Goal: Task Accomplishment & Management: Use online tool/utility

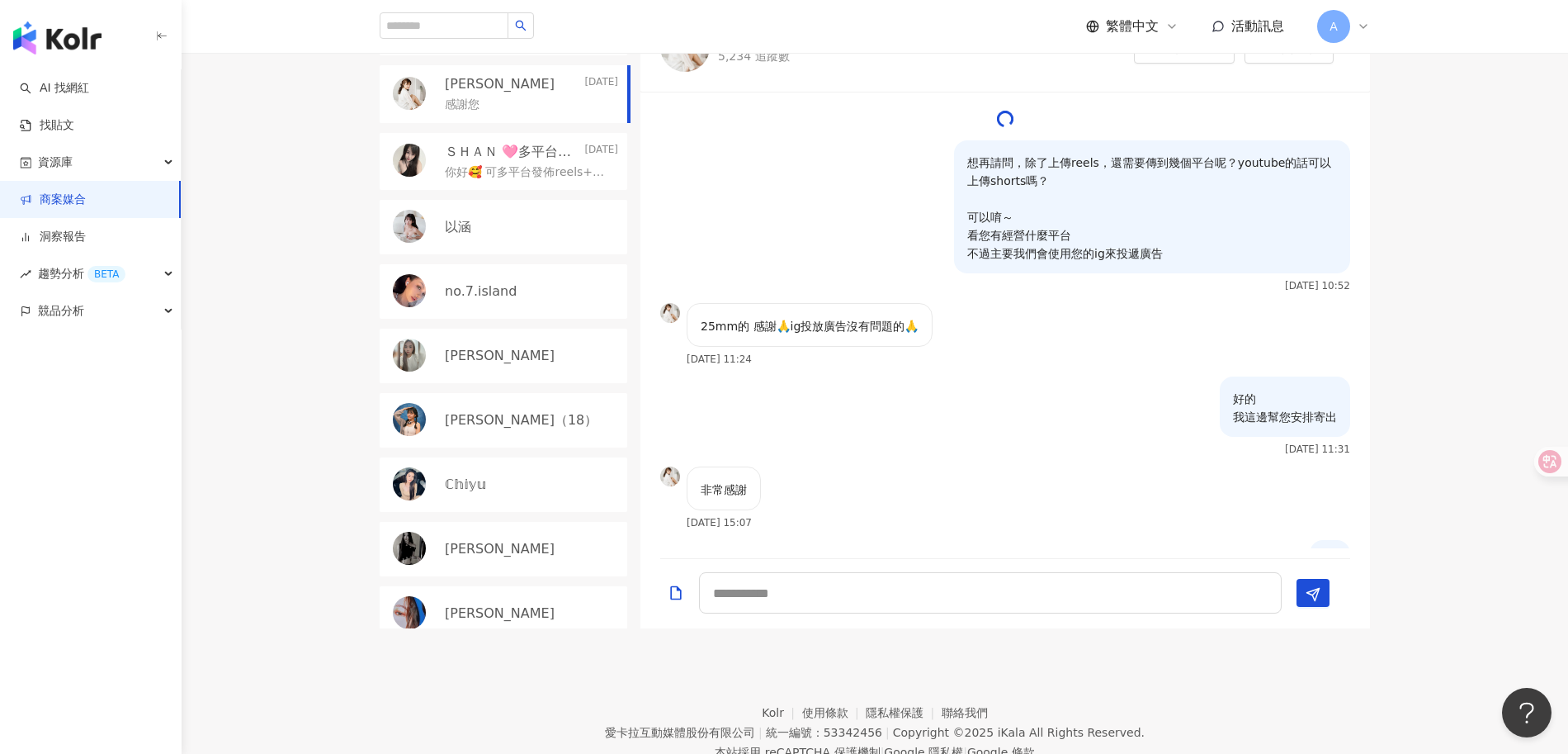
scroll to position [1887, 0]
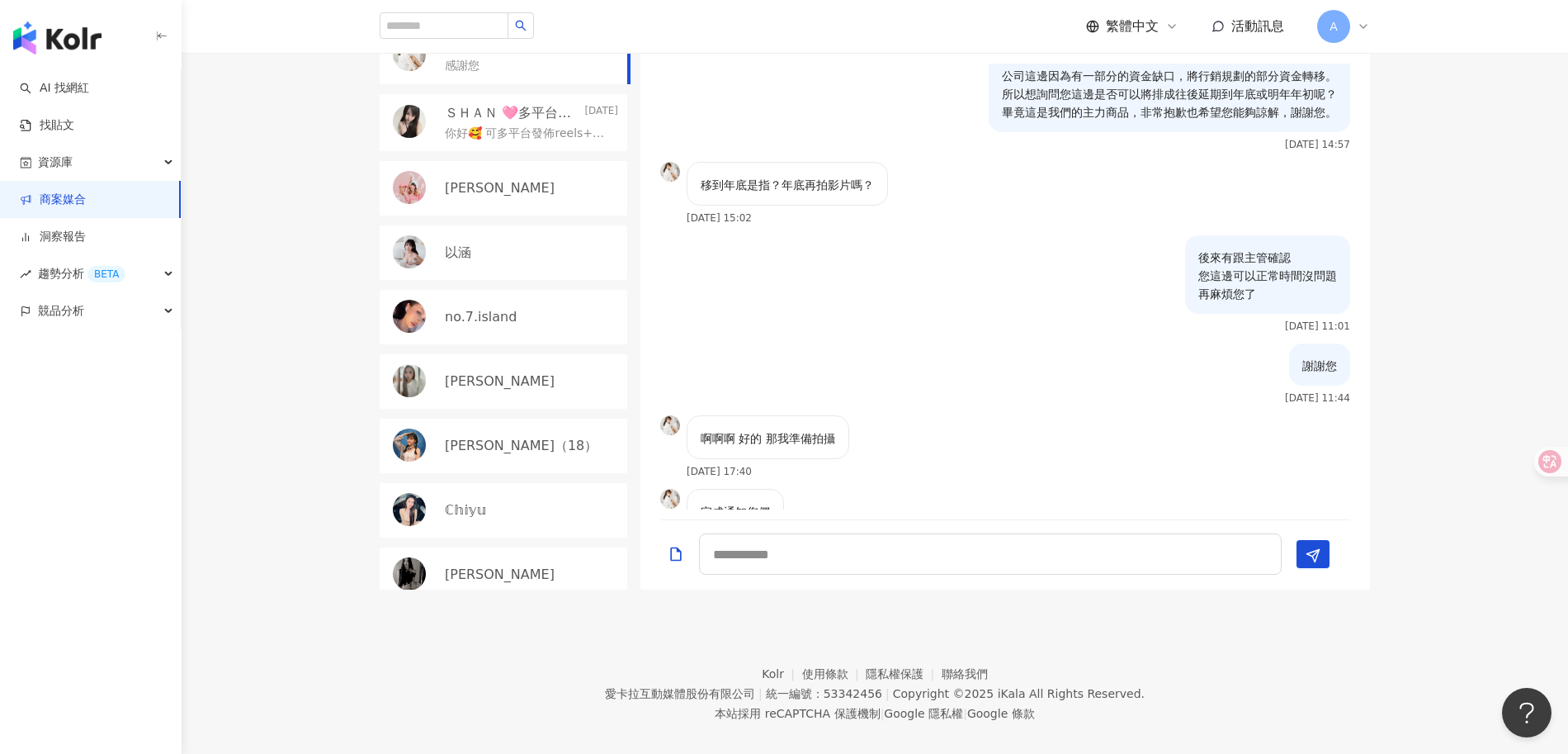
scroll to position [1724, 0]
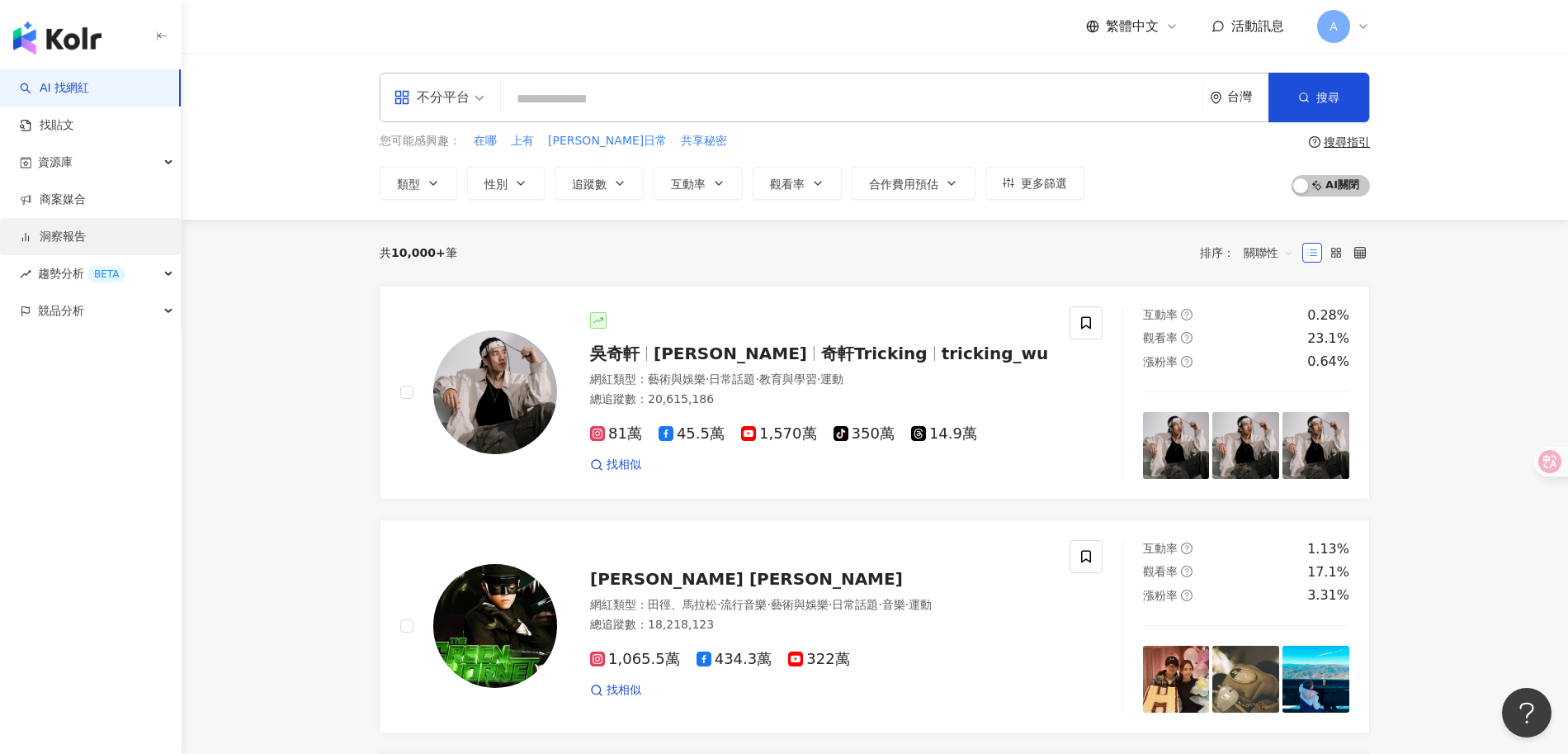
click at [71, 238] on link "洞察報告" at bounding box center [52, 236] width 66 height 17
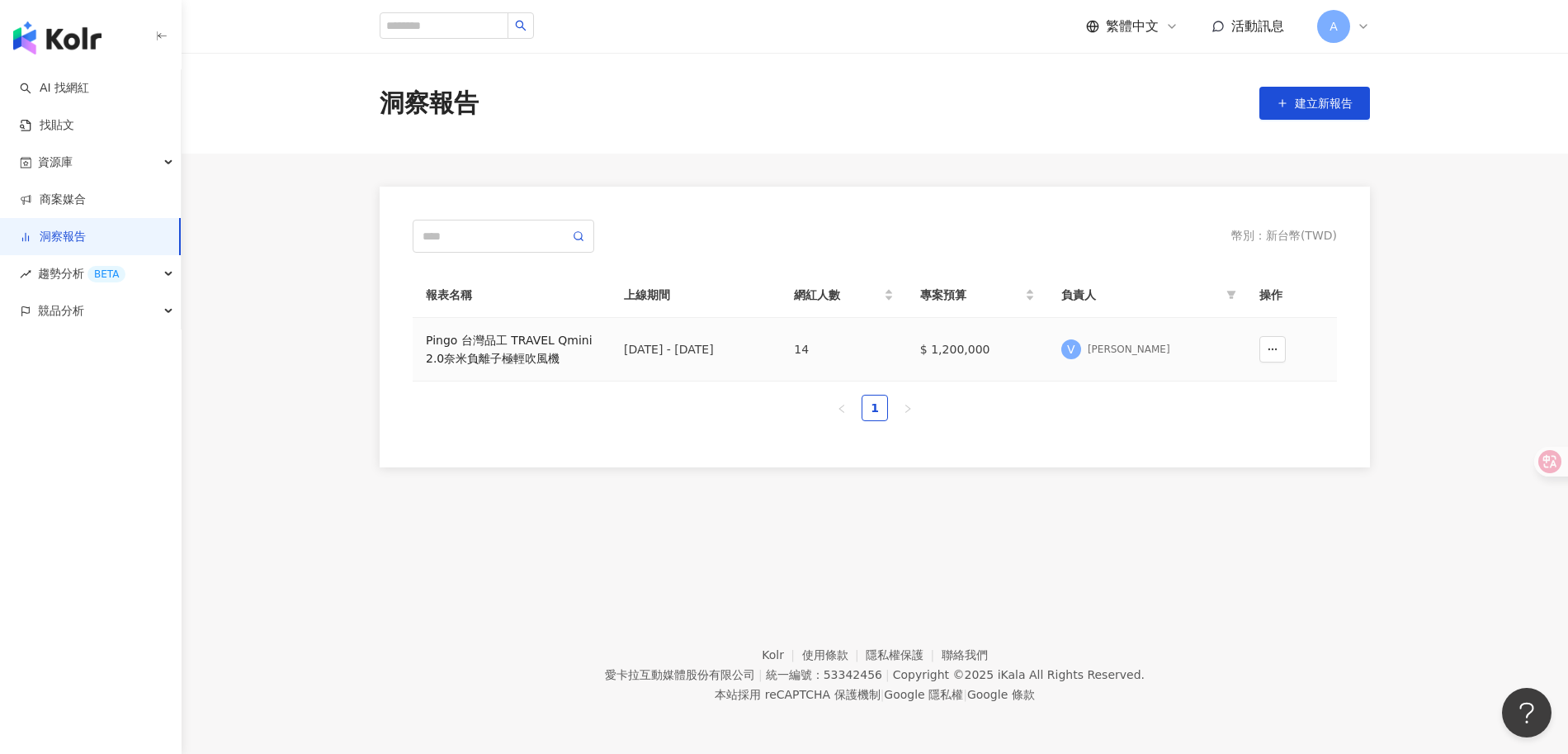
click at [524, 350] on div "Pingo 台灣品工 TRAVEL Qmini 2.0奈米負離子極輕吹風機" at bounding box center [512, 349] width 172 height 37
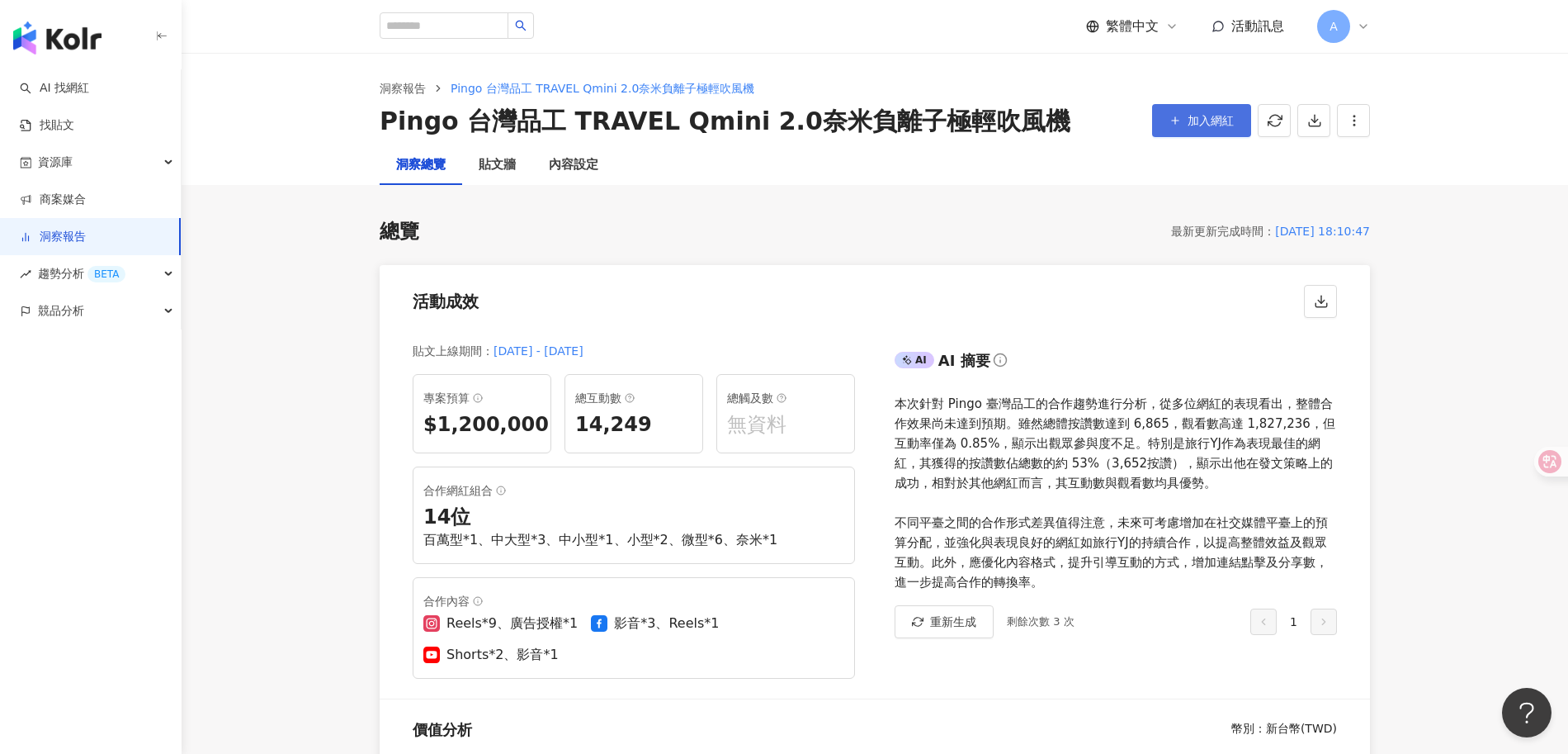
click at [1212, 127] on span "加入網紅" at bounding box center [1210, 120] width 46 height 13
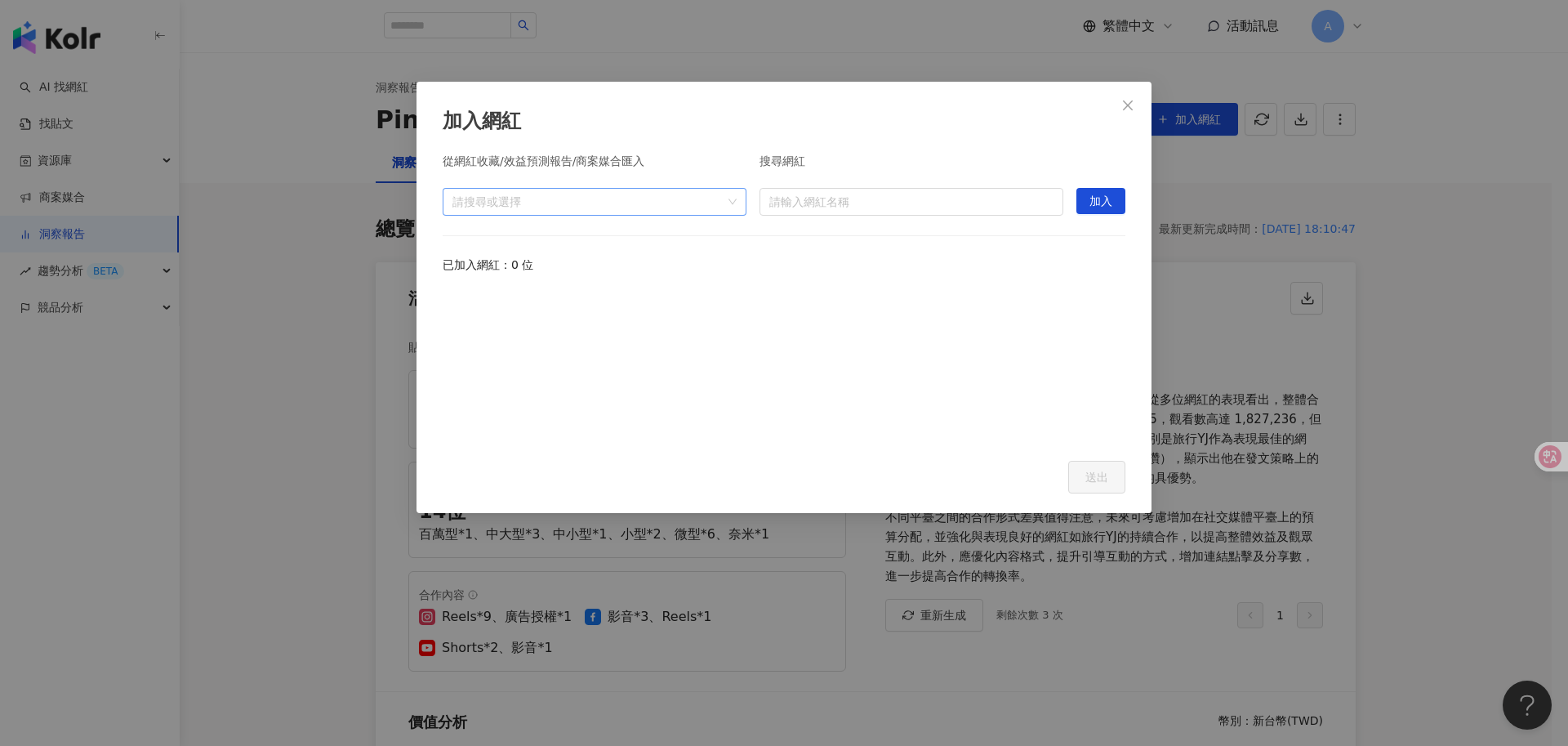
click at [865, 192] on input "search" at bounding box center [911, 201] width 284 height 26
click at [858, 202] on input "search" at bounding box center [911, 201] width 284 height 26
click at [566, 191] on div "請搜尋或選擇" at bounding box center [594, 201] width 304 height 27
click at [881, 203] on input "search" at bounding box center [911, 201] width 284 height 26
click at [685, 207] on div at bounding box center [586, 201] width 281 height 13
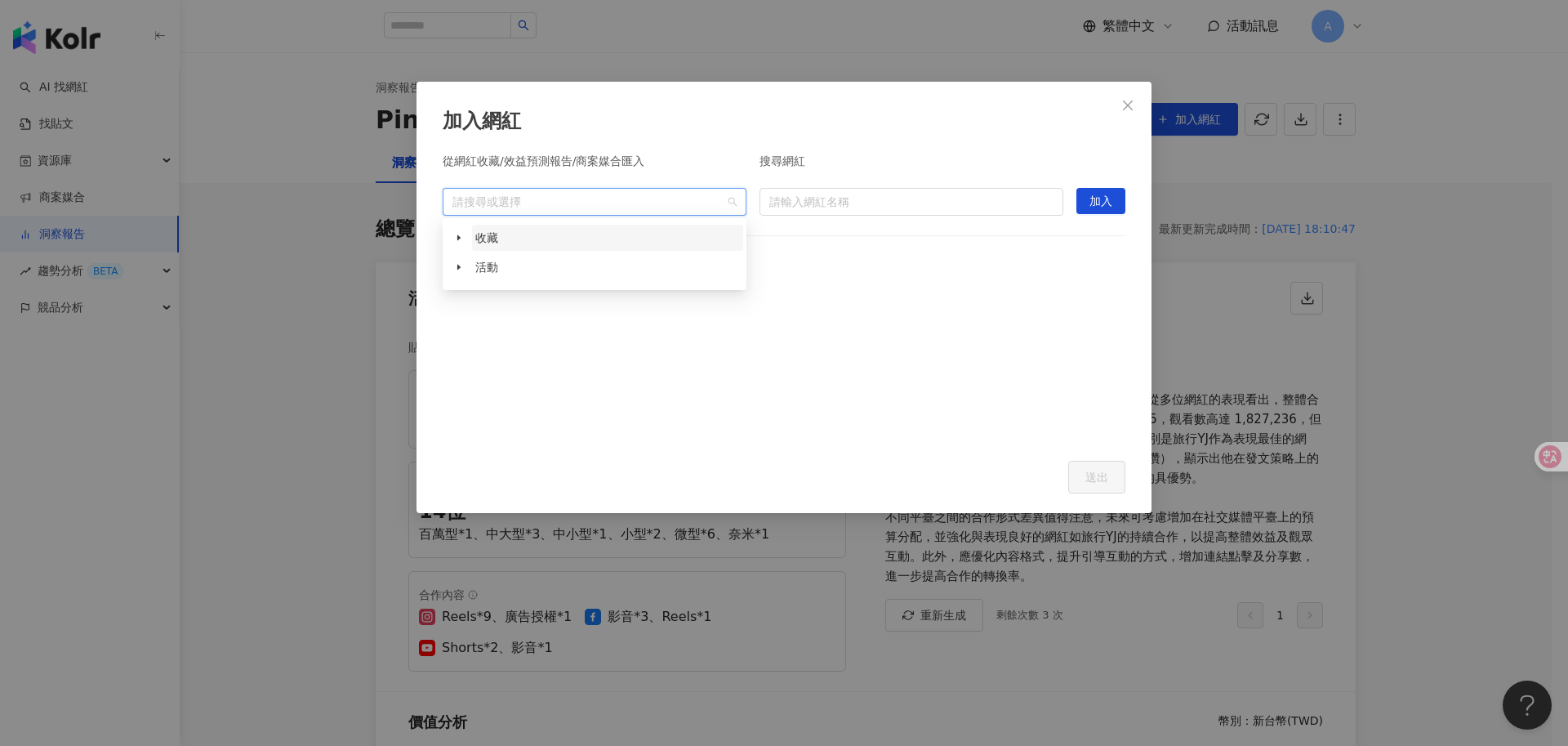
click at [577, 249] on span "收藏" at bounding box center [607, 238] width 271 height 26
click at [463, 267] on span at bounding box center [458, 267] width 26 height 26
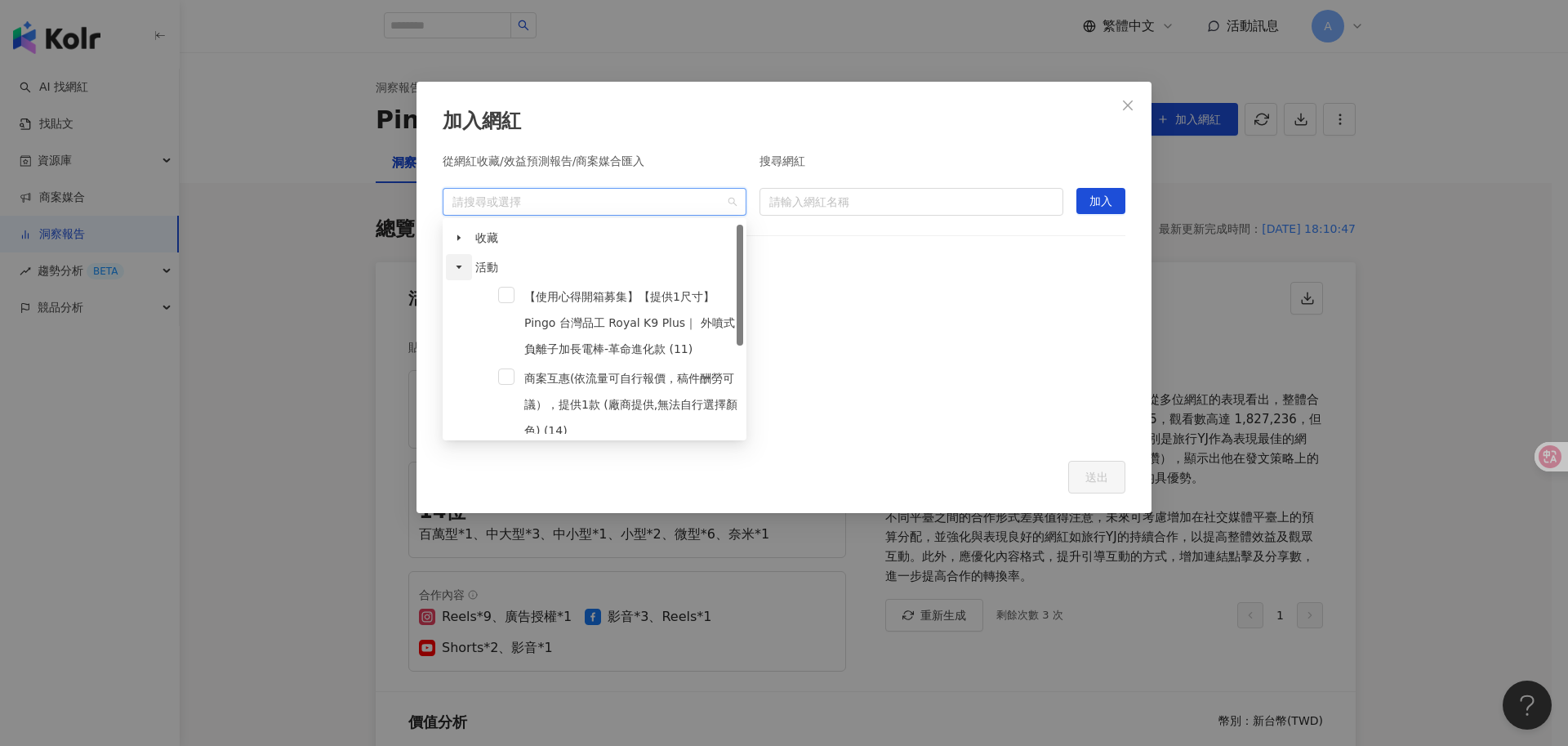
click at [458, 269] on icon "caret-down" at bounding box center [459, 266] width 6 height 3
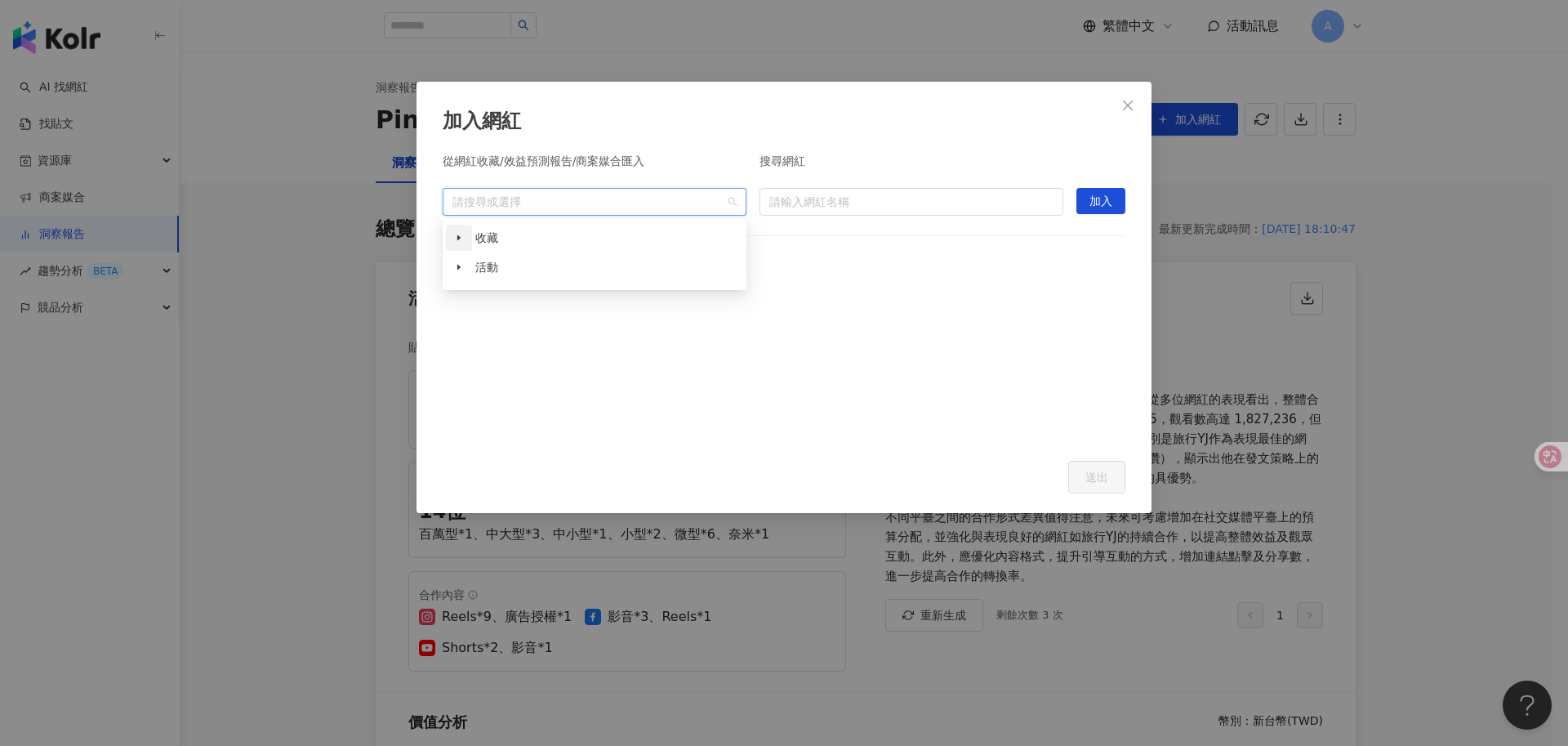
click at [458, 242] on span at bounding box center [458, 238] width 26 height 26
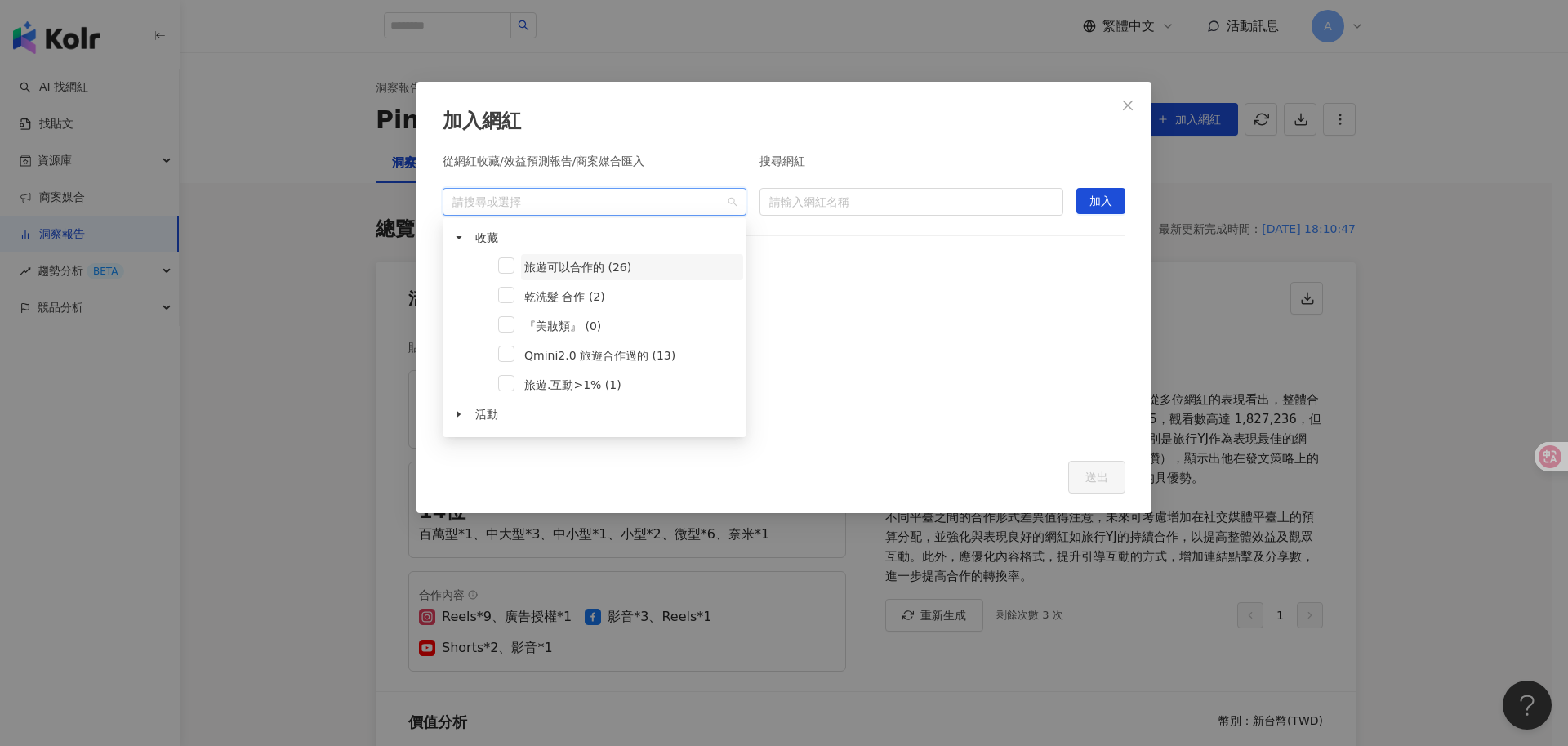
click at [601, 268] on span "旅遊可以合作的 (26)" at bounding box center [577, 266] width 107 height 13
click at [882, 285] on div "從網紅收藏/效益預測報告/商案媒合匯入 旅遊可以合作的 (26) 搜尋網紅 請輸入網紅名稱 加入 已加入網紅：0 位" at bounding box center [784, 298] width 682 height 285
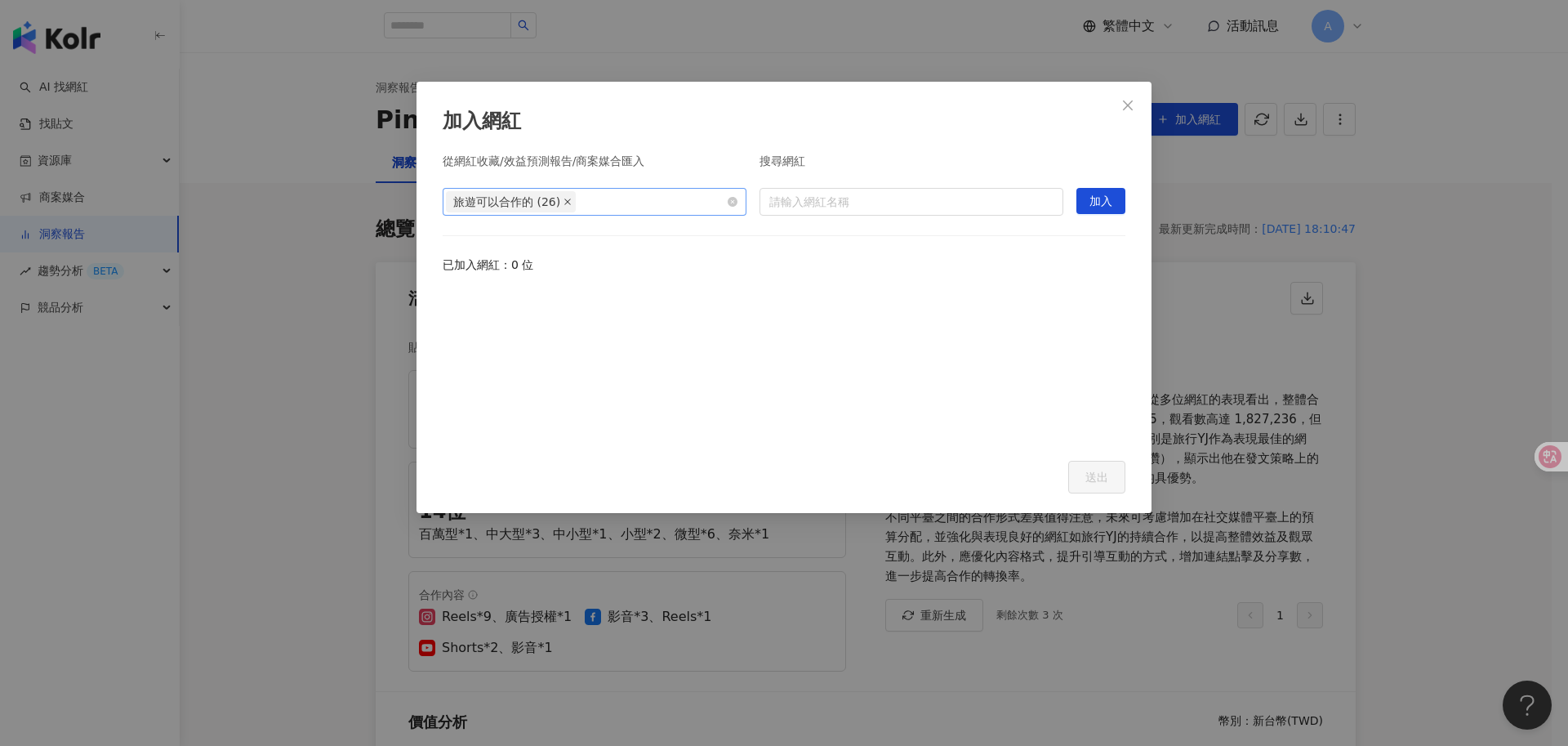
click at [563, 204] on icon "close" at bounding box center [567, 201] width 8 height 8
click at [884, 199] on input "search" at bounding box center [911, 201] width 284 height 26
click at [942, 191] on input "search" at bounding box center [911, 201] width 284 height 26
paste input "**********"
type input "**********"
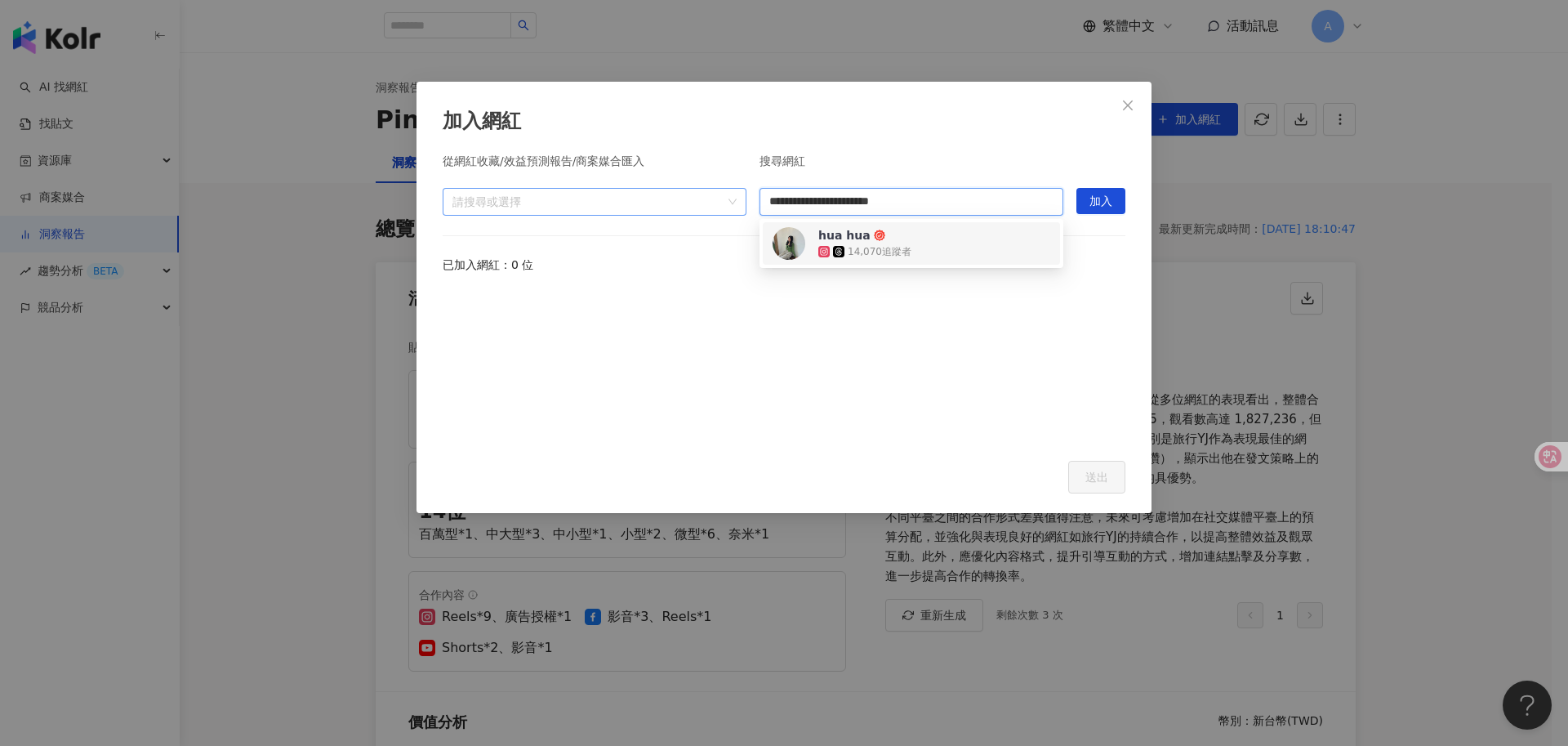
click at [989, 245] on div "hua hua 14,070 追蹤者" at bounding box center [911, 242] width 278 height 32
click at [1081, 194] on button "加入" at bounding box center [1101, 200] width 49 height 26
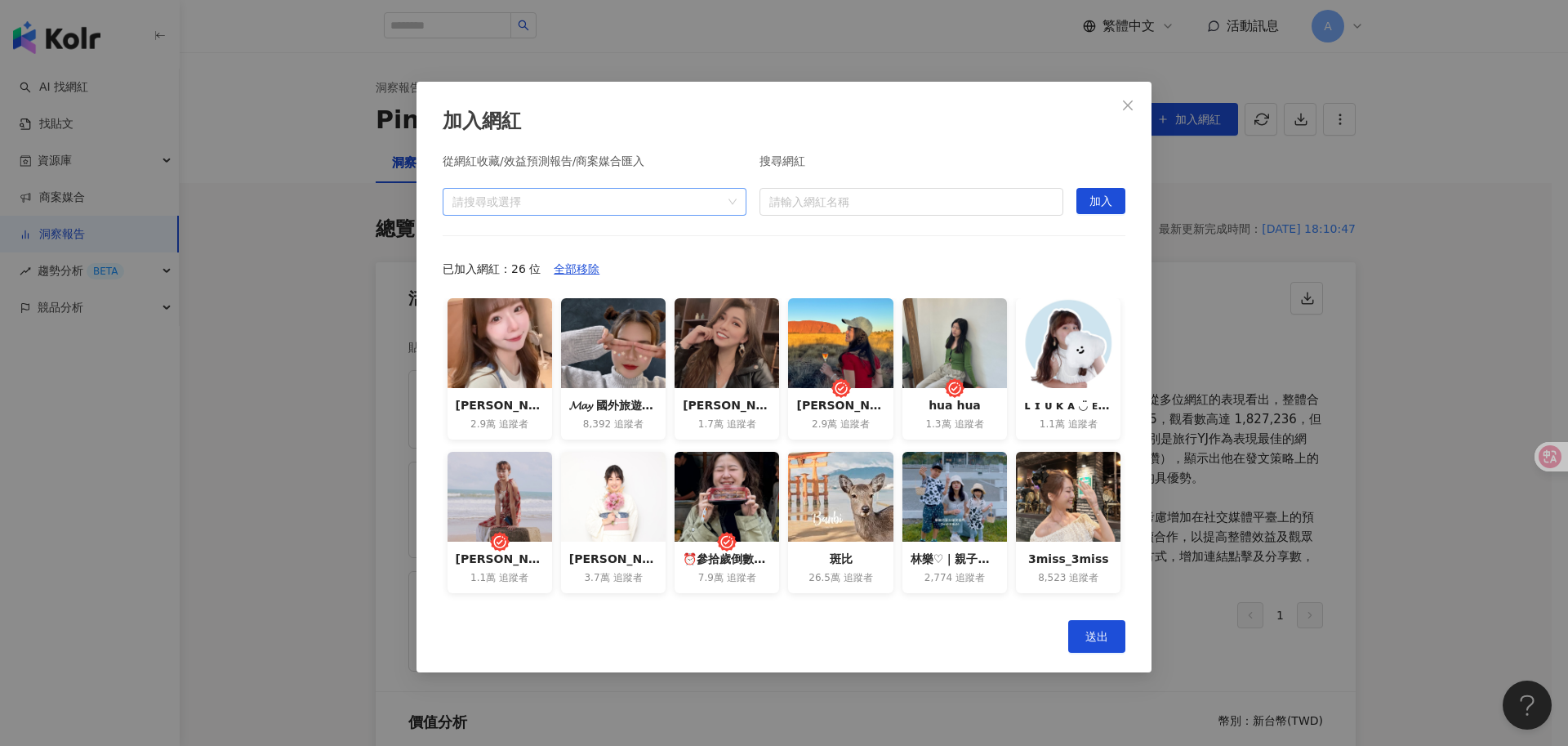
click at [585, 219] on div "從網紅收藏/效益預測報告/商案媒合匯入 請搜尋或選擇 搜尋網紅 請輸入網紅名稱 加入 已加入網紅：26 位 全部移除 Alin Chuang 2.9萬 追蹤者…" at bounding box center [784, 377] width 682 height 445
click at [600, 206] on div at bounding box center [586, 201] width 281 height 13
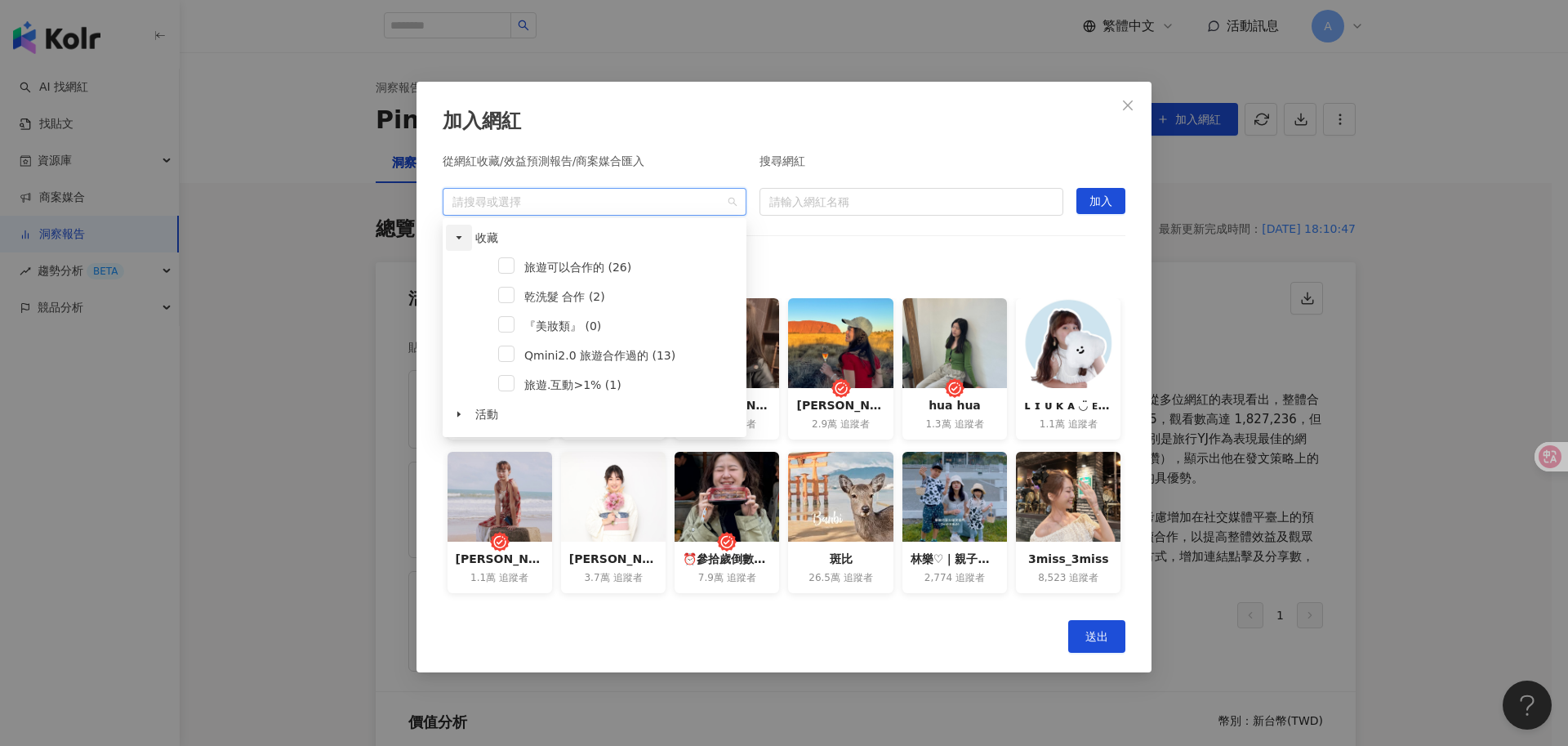
click at [457, 232] on span at bounding box center [458, 238] width 26 height 26
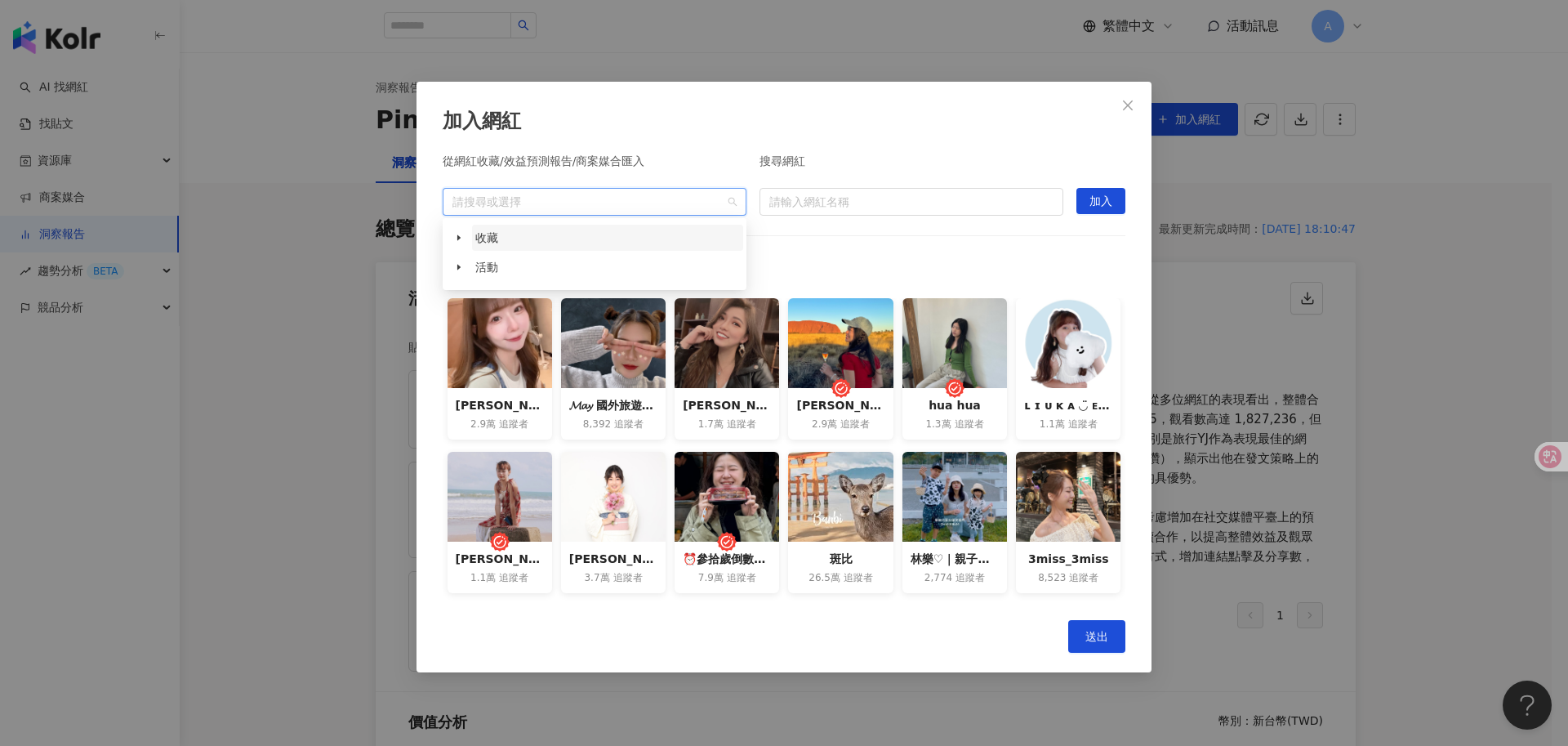
click at [697, 230] on span "收藏" at bounding box center [607, 238] width 271 height 26
click at [892, 250] on div "從網紅收藏/效益預測報告/商案媒合匯入 請搜尋或選擇 搜尋網紅 請輸入網紅名稱 加入 已加入網紅：26 位 全部移除 Alin Chuang 2.9萬 追蹤者…" at bounding box center [784, 377] width 682 height 445
click at [576, 260] on span "全部移除" at bounding box center [576, 269] width 46 height 26
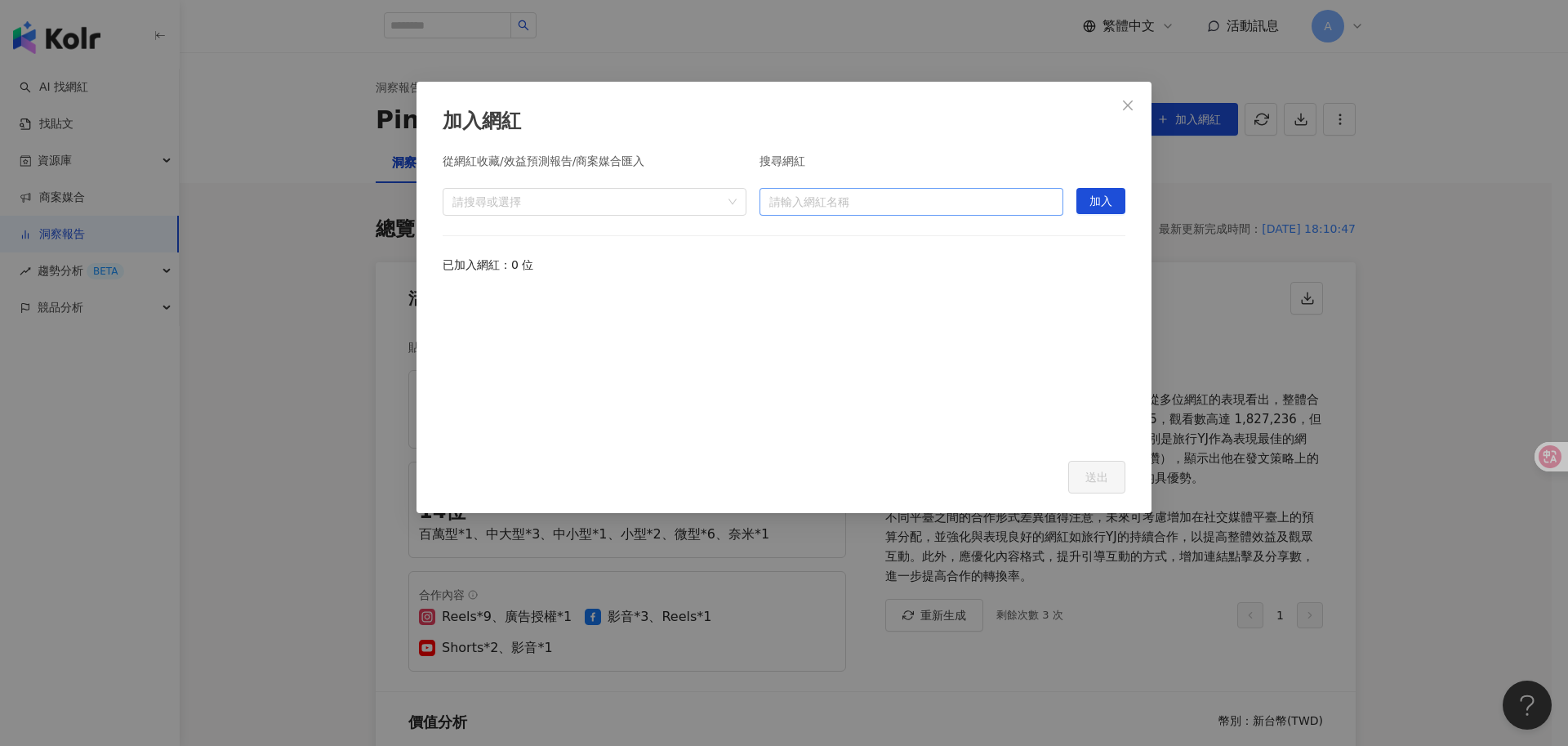
click at [938, 196] on input "search" at bounding box center [911, 201] width 284 height 26
click at [852, 250] on div "14,070 追蹤者" at bounding box center [879, 252] width 64 height 14
drag, startPoint x: 978, startPoint y: 307, endPoint x: 995, endPoint y: 289, distance: 24.8
click at [976, 309] on div at bounding box center [784, 366] width 682 height 152
click at [1093, 201] on span "加入" at bounding box center [1100, 201] width 22 height 26
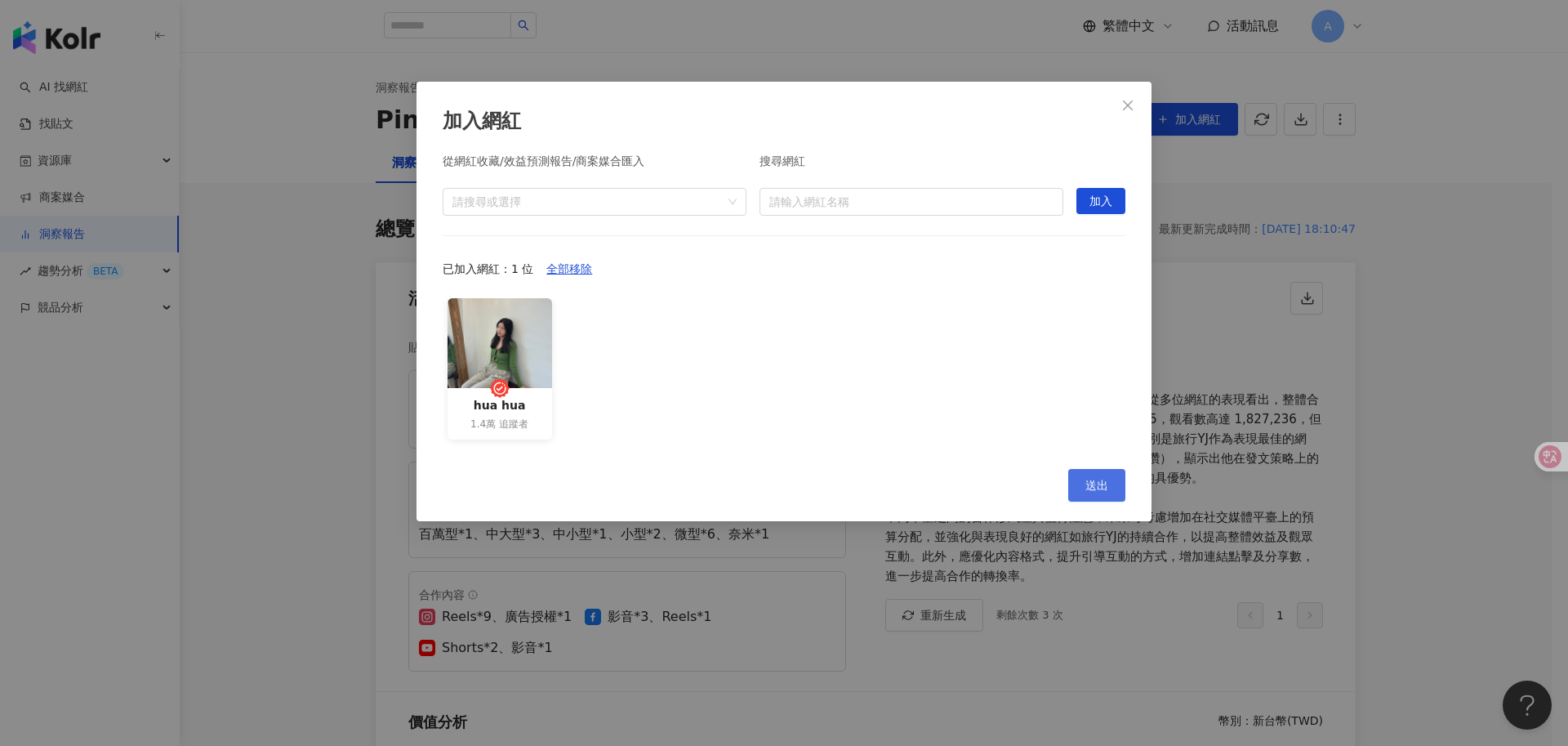
click at [1072, 481] on button "送出" at bounding box center [1097, 485] width 57 height 32
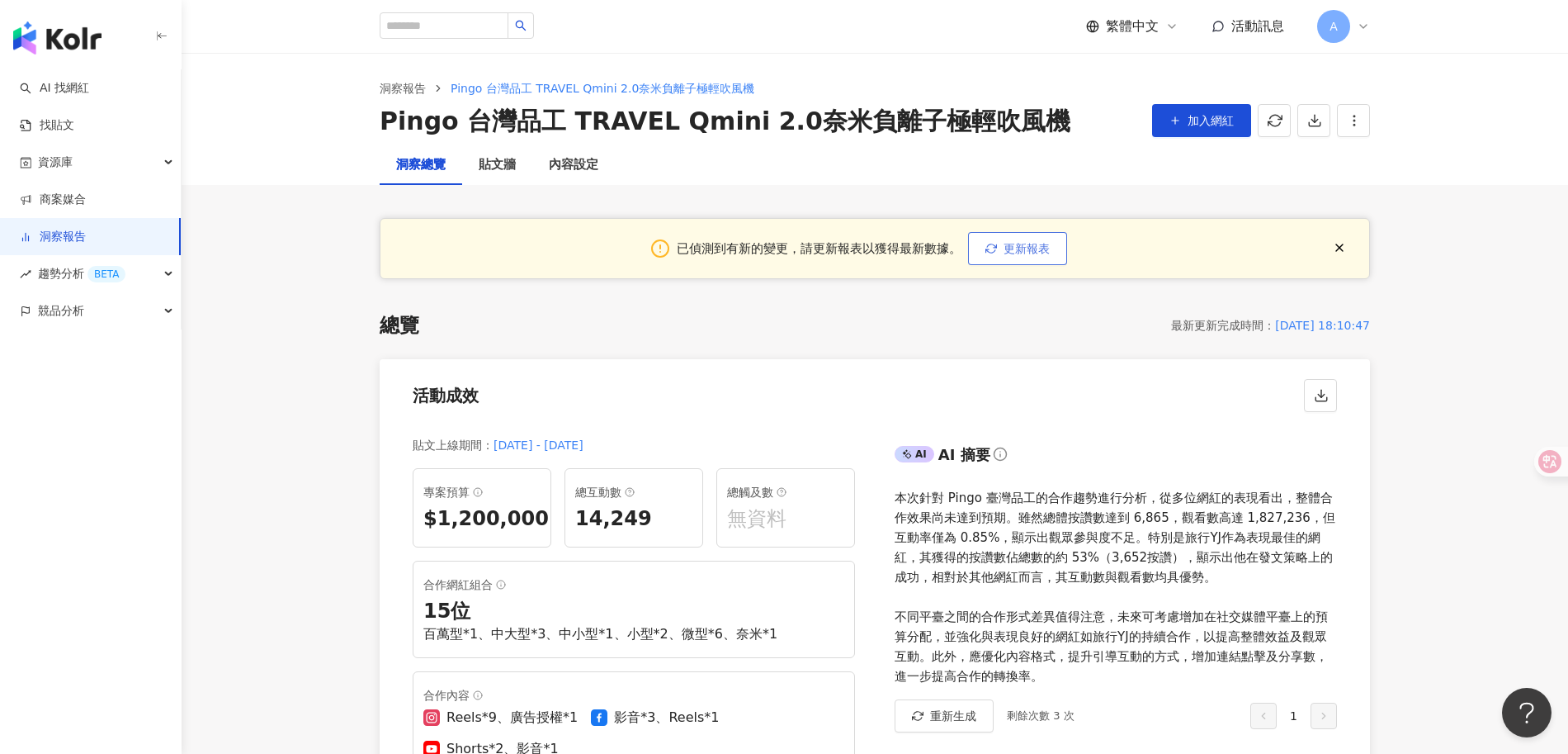
click at [1026, 247] on span "更新報表" at bounding box center [1027, 248] width 46 height 13
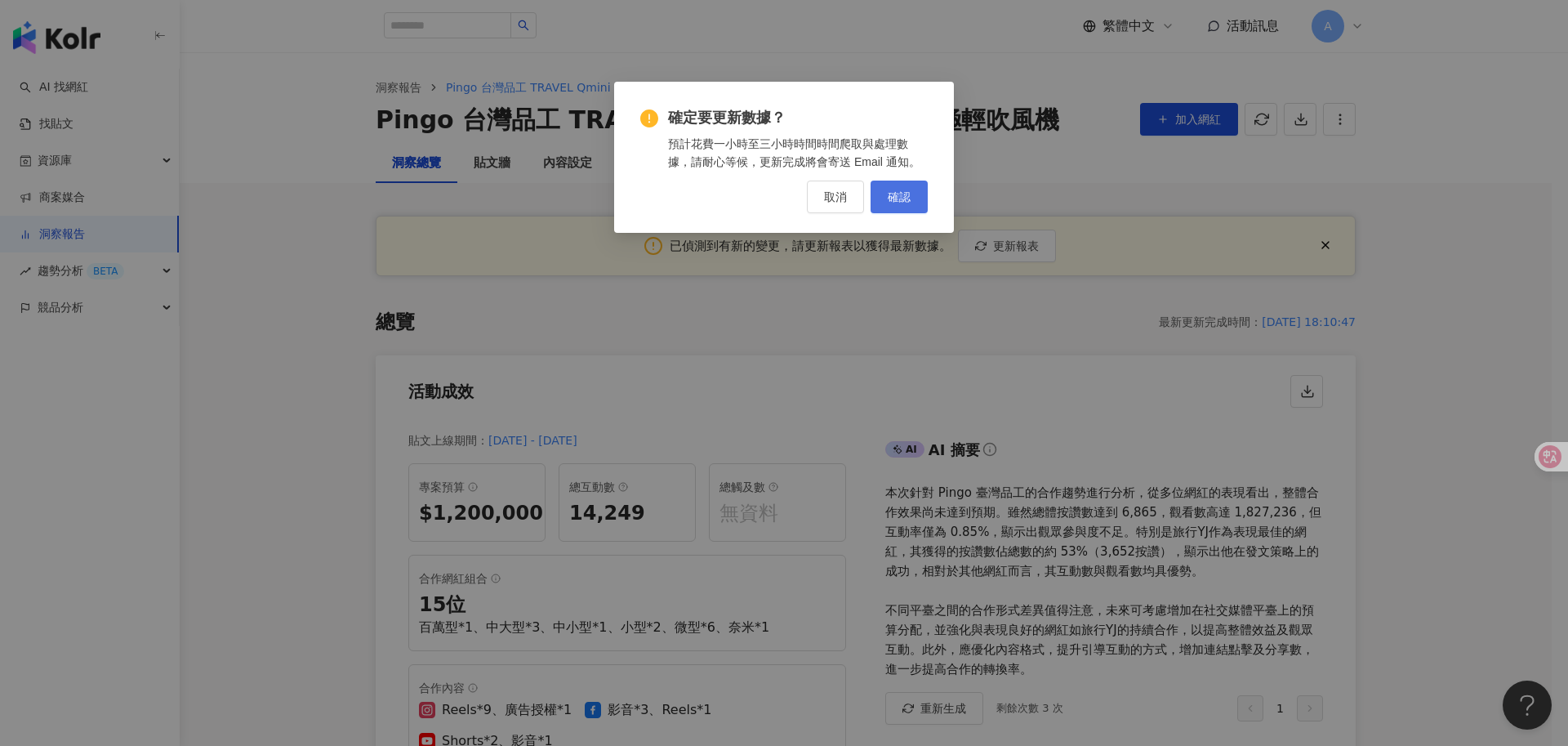
click at [905, 191] on span "確認" at bounding box center [898, 197] width 22 height 13
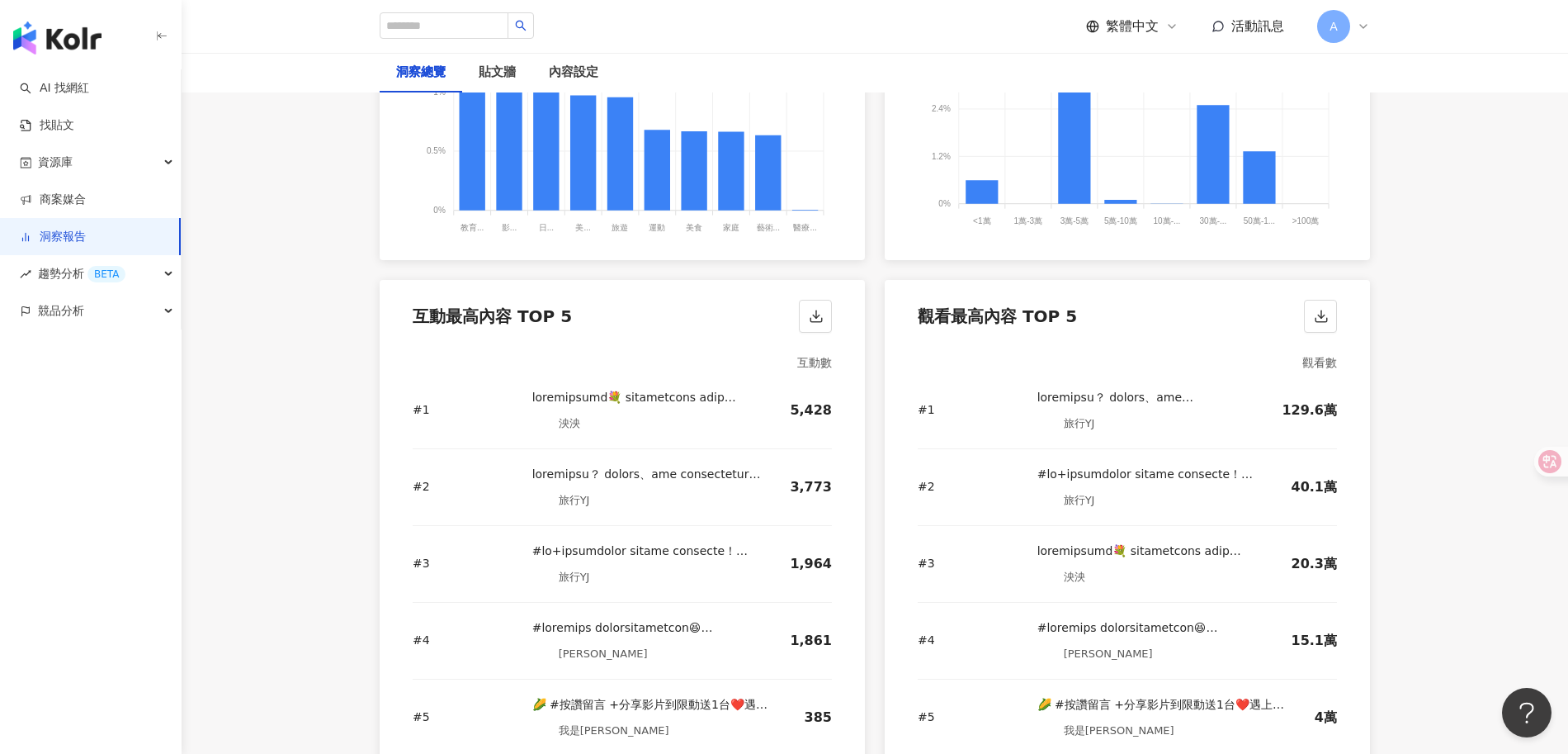
scroll to position [2196, 0]
